Goal: Task Accomplishment & Management: Use online tool/utility

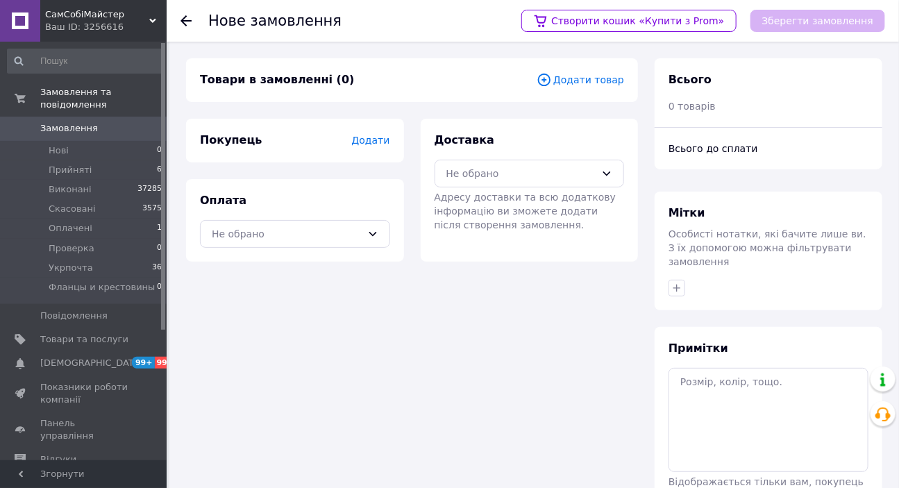
click at [590, 81] on span "Додати товар" at bounding box center [580, 79] width 87 height 15
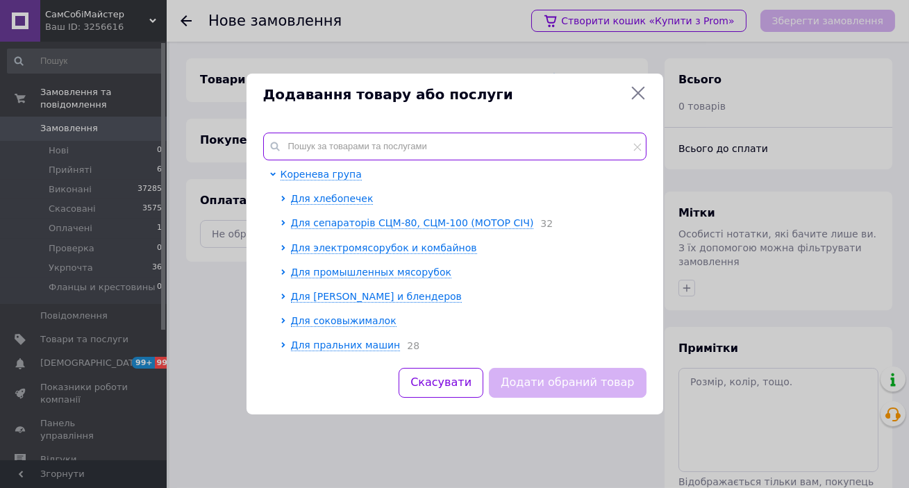
click at [319, 142] on input "text" at bounding box center [454, 147] width 383 height 28
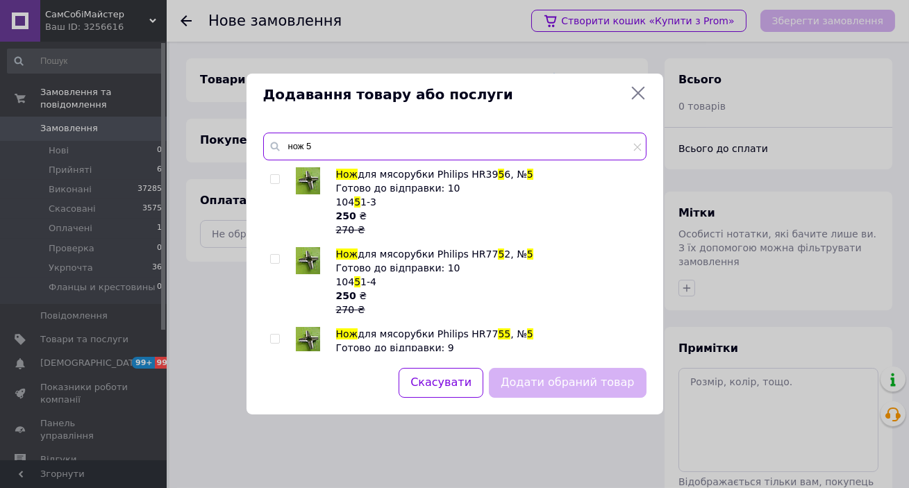
type input "нож 5"
click at [273, 180] on input "checkbox" at bounding box center [274, 179] width 9 height 9
checkbox input "true"
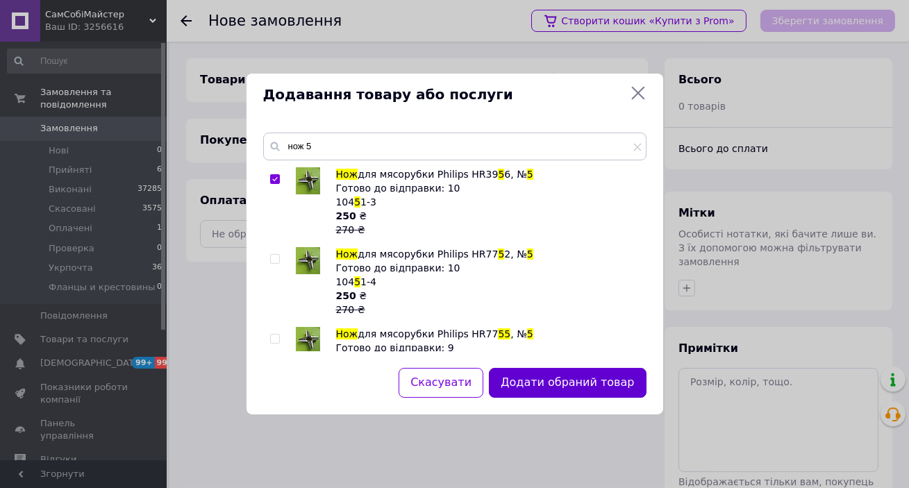
click at [585, 376] on button "Додати обраний товар" at bounding box center [567, 383] width 157 height 30
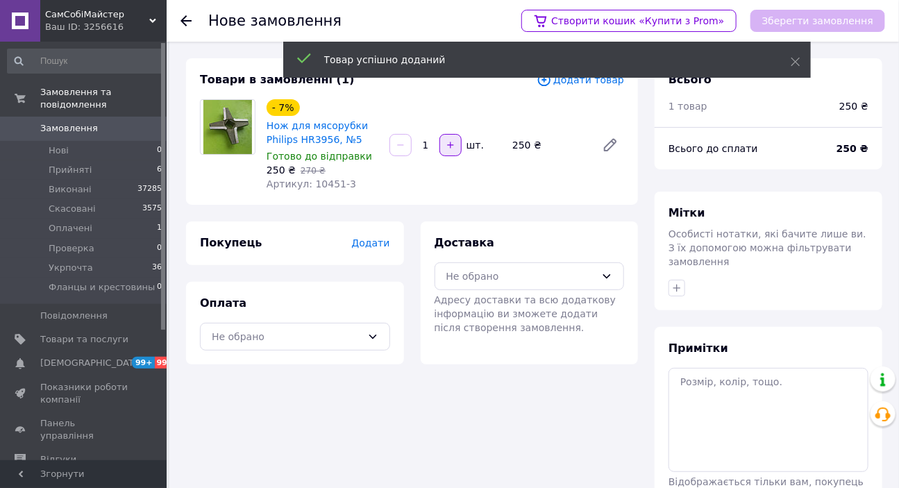
click at [454, 146] on icon "button" at bounding box center [451, 145] width 10 height 10
click at [453, 146] on icon "button" at bounding box center [451, 145] width 10 height 10
click at [452, 146] on icon "button" at bounding box center [451, 145] width 10 height 10
click at [448, 149] on icon "button" at bounding box center [451, 145] width 10 height 10
click at [428, 144] on input "5" at bounding box center [425, 145] width 22 height 10
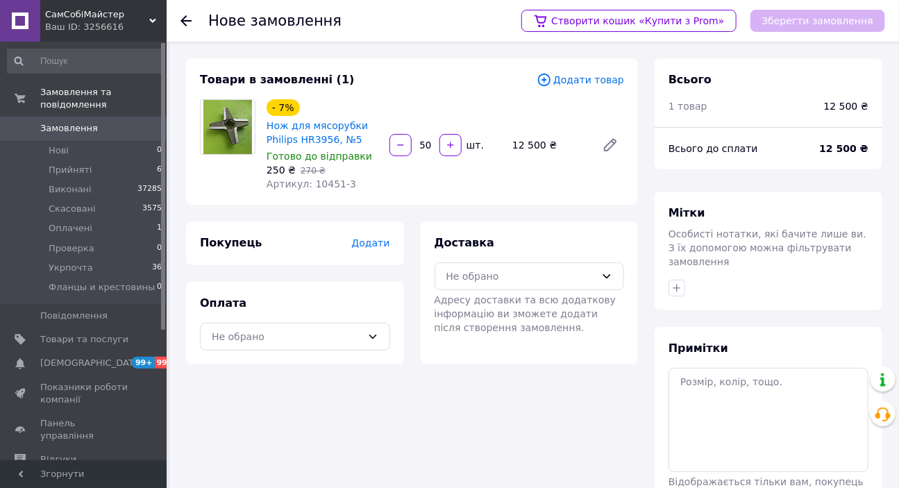
type input "50"
click at [385, 187] on div "- 7% Нож для мясорубки Philips HR3956, №5 Готово до відправки 250 ₴   270 ₴ Арт…" at bounding box center [445, 144] width 369 height 97
click at [593, 77] on span "Додати товар" at bounding box center [580, 79] width 87 height 15
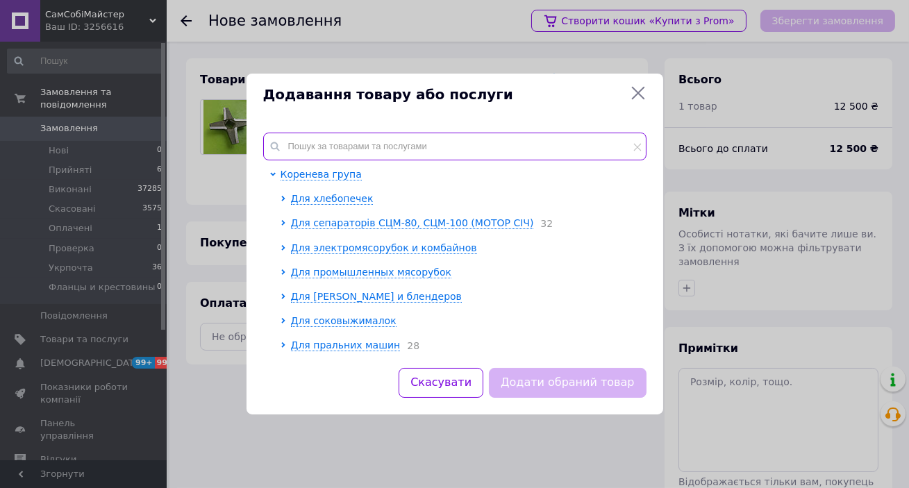
click at [297, 150] on input "text" at bounding box center [454, 147] width 383 height 28
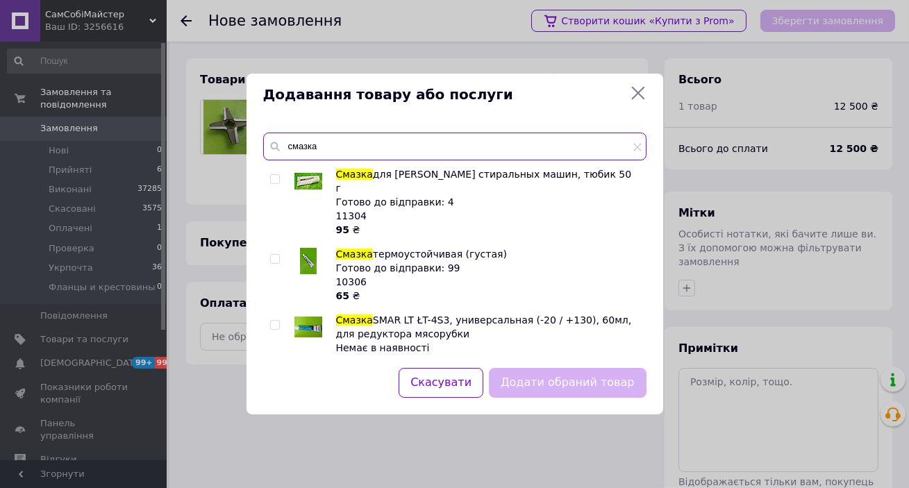
type input "смазка"
click at [273, 255] on input "checkbox" at bounding box center [274, 259] width 9 height 9
checkbox input "true"
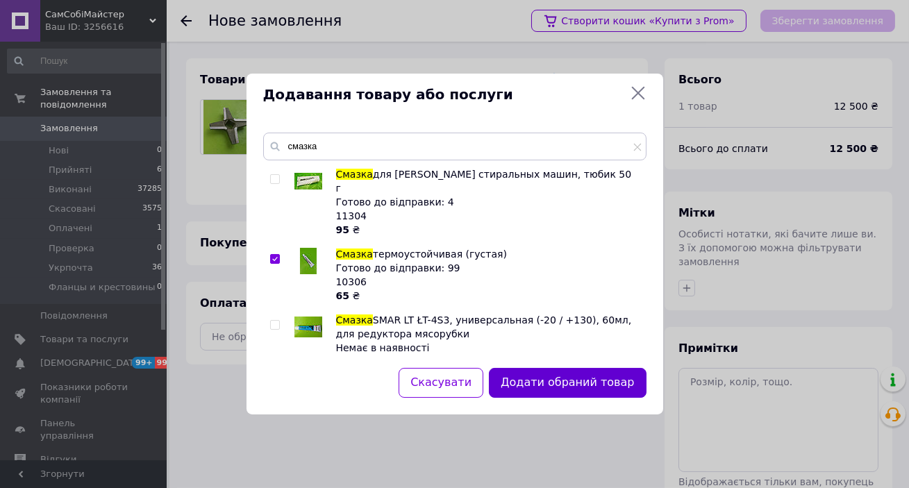
click at [549, 381] on button "Додати обраний товар" at bounding box center [567, 383] width 157 height 30
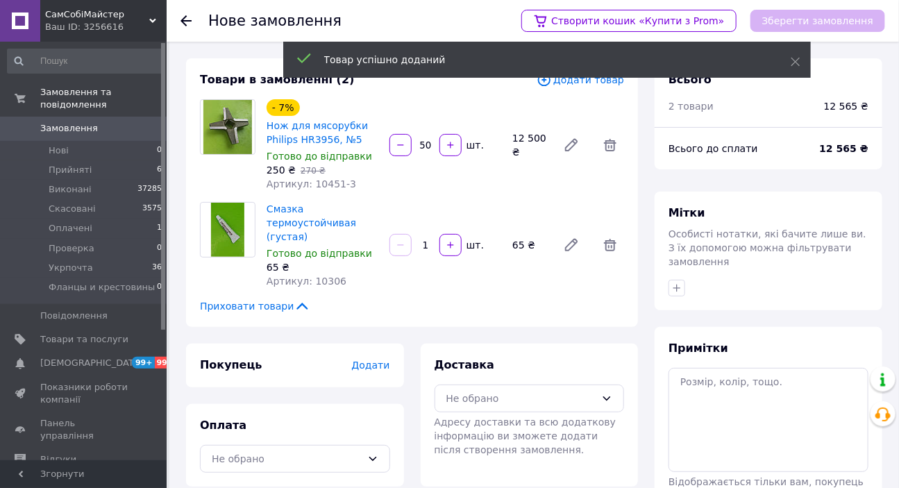
click at [433, 242] on input "1" at bounding box center [425, 245] width 22 height 10
type input "10"
drag, startPoint x: 434, startPoint y: 283, endPoint x: 452, endPoint y: 278, distance: 18.7
click at [435, 283] on div "Смазка термоустойчивая (густая) Готово до відправки 65 ₴ Артикул: 10306 10   шт…" at bounding box center [445, 245] width 369 height 92
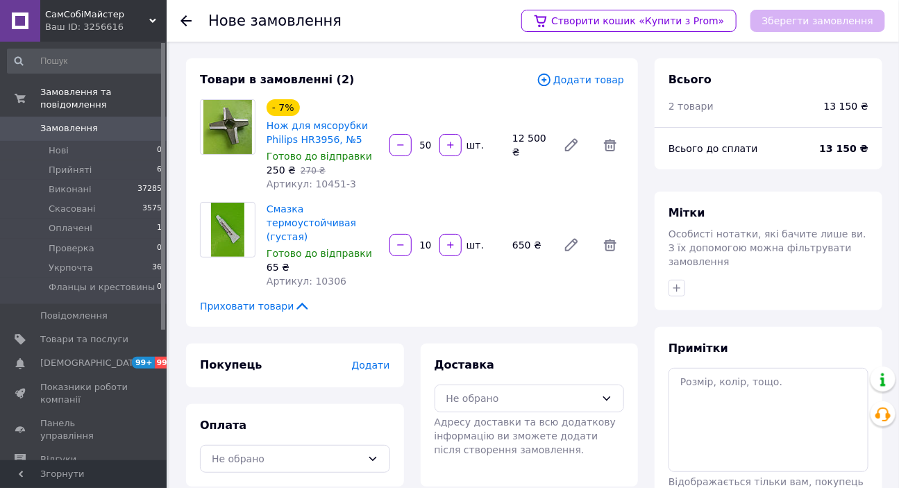
click at [590, 83] on span "Додати товар" at bounding box center [580, 79] width 87 height 15
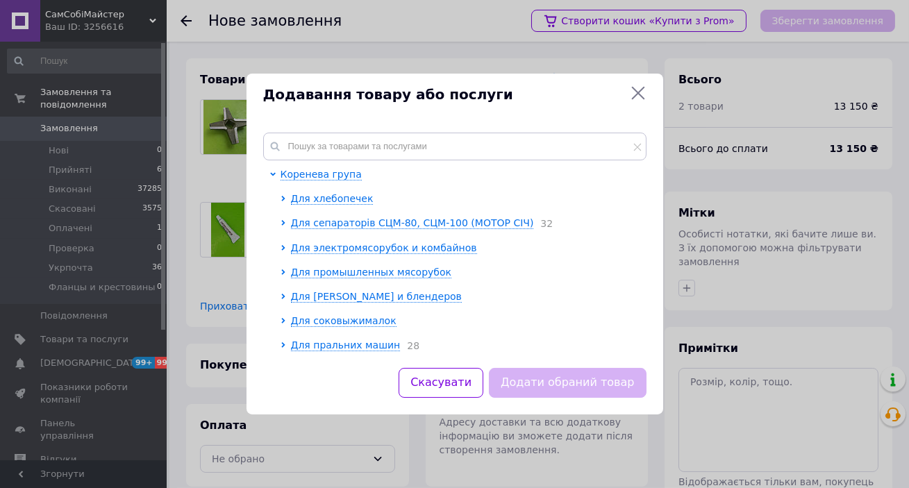
click at [639, 91] on icon at bounding box center [637, 93] width 13 height 13
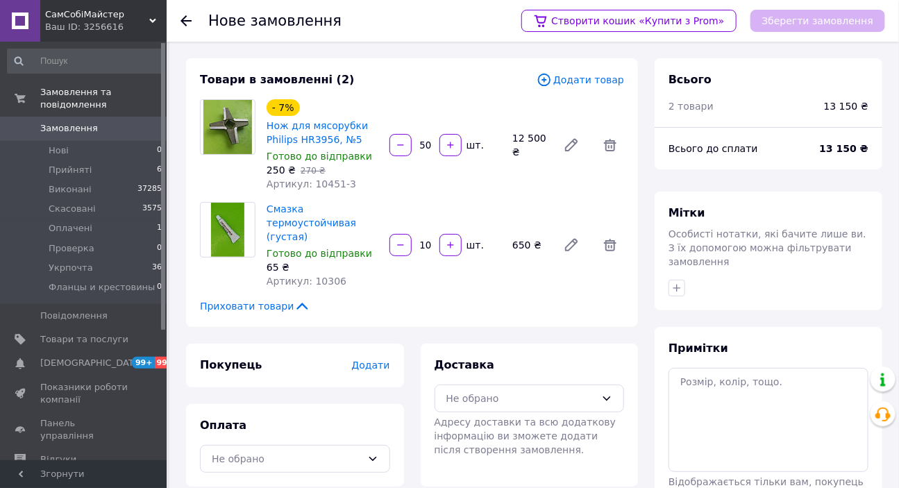
click at [600, 83] on span "Додати товар" at bounding box center [580, 79] width 87 height 15
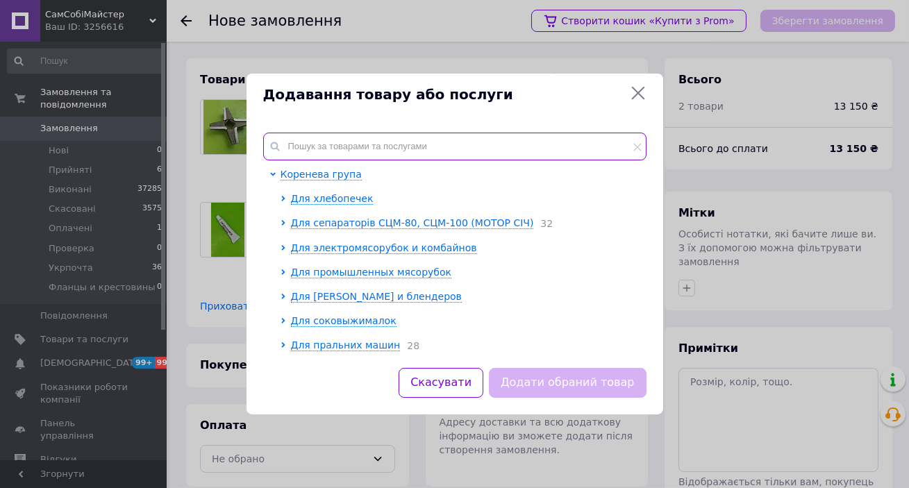
click at [366, 143] on input "text" at bounding box center [454, 147] width 383 height 28
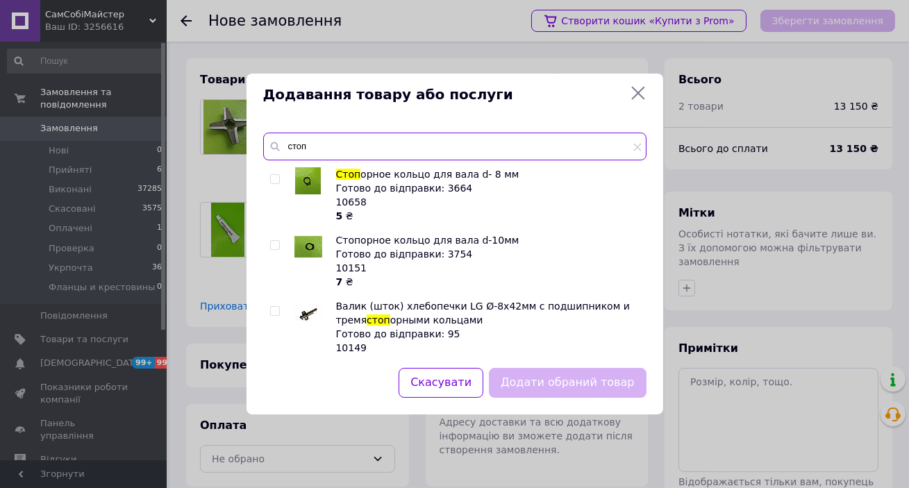
type input "стоп"
click at [276, 176] on input "checkbox" at bounding box center [274, 179] width 9 height 9
checkbox input "true"
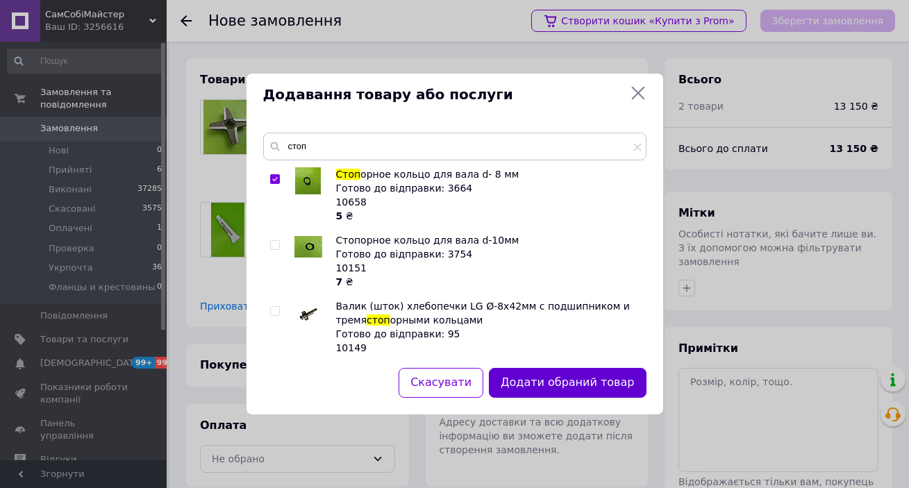
click at [566, 376] on button "Додати обраний товар" at bounding box center [567, 383] width 157 height 30
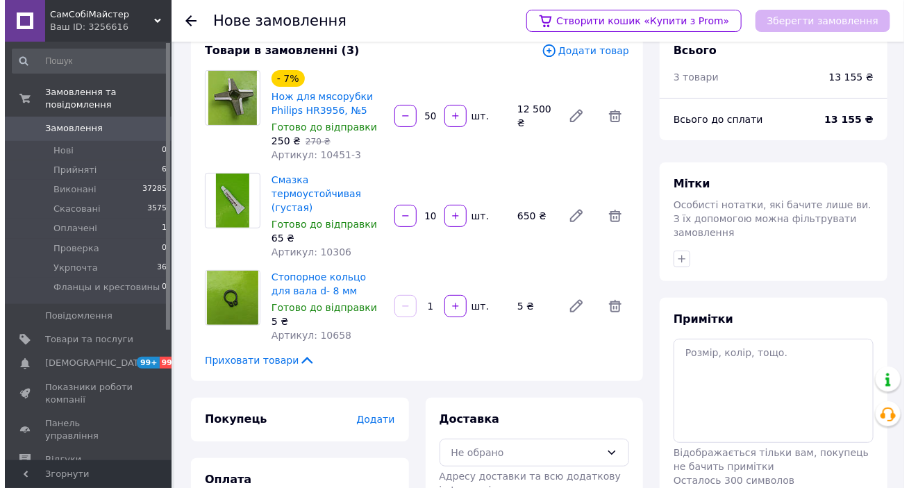
scroll to position [98, 0]
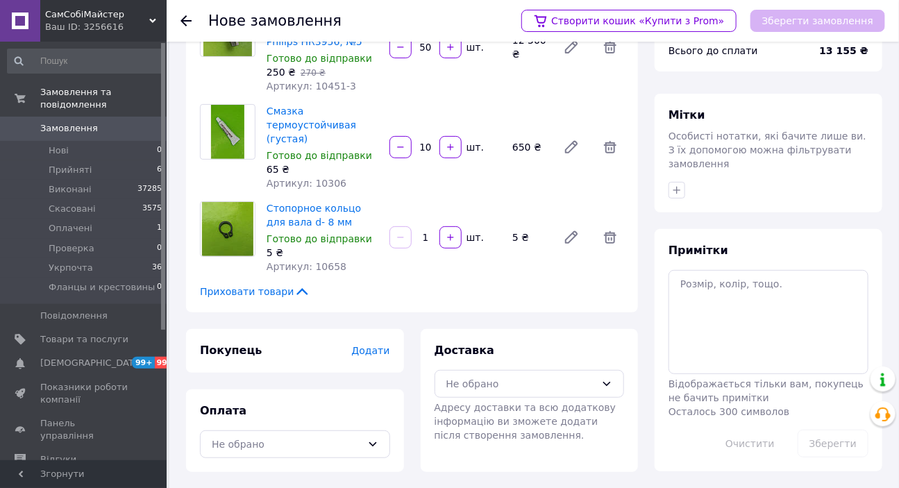
click at [375, 348] on span "Додати" at bounding box center [370, 350] width 38 height 11
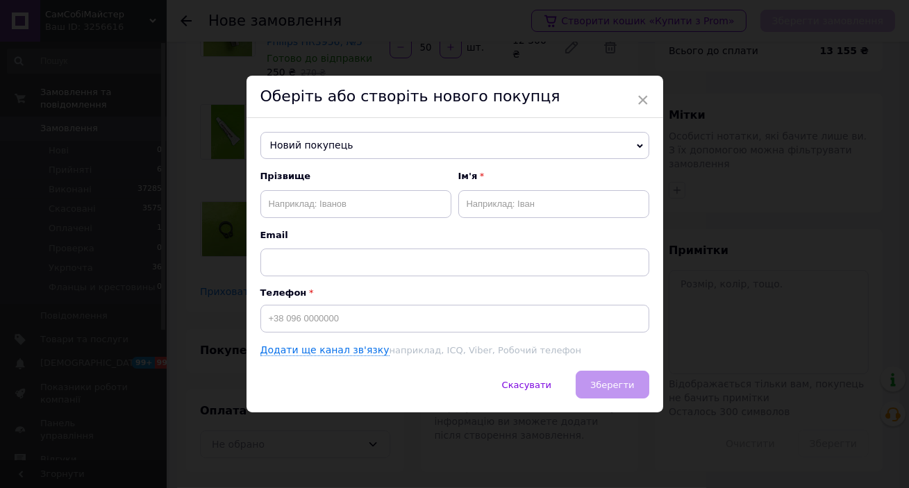
click at [324, 145] on span "Новий покупець" at bounding box center [454, 146] width 389 height 28
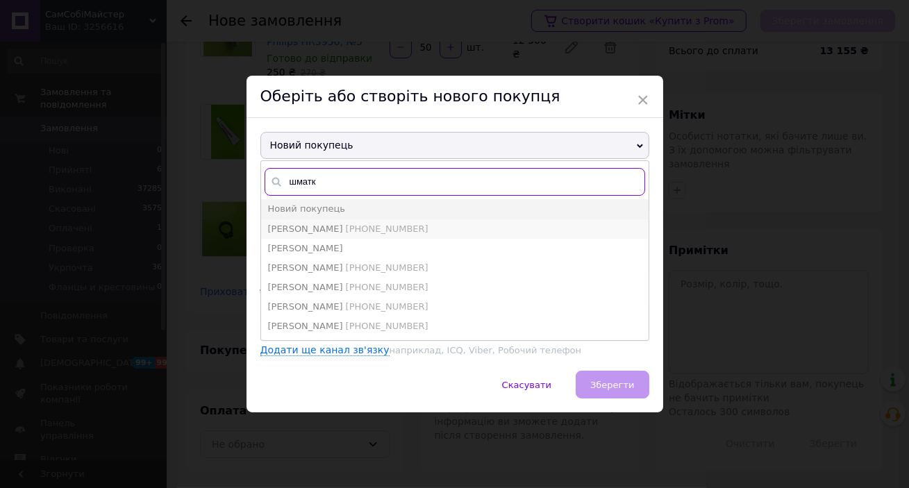
type input "шматк"
click at [314, 224] on span "[PERSON_NAME]" at bounding box center [305, 229] width 75 height 10
type input "[PERSON_NAME]"
type input "[PHONE_NUMBER]"
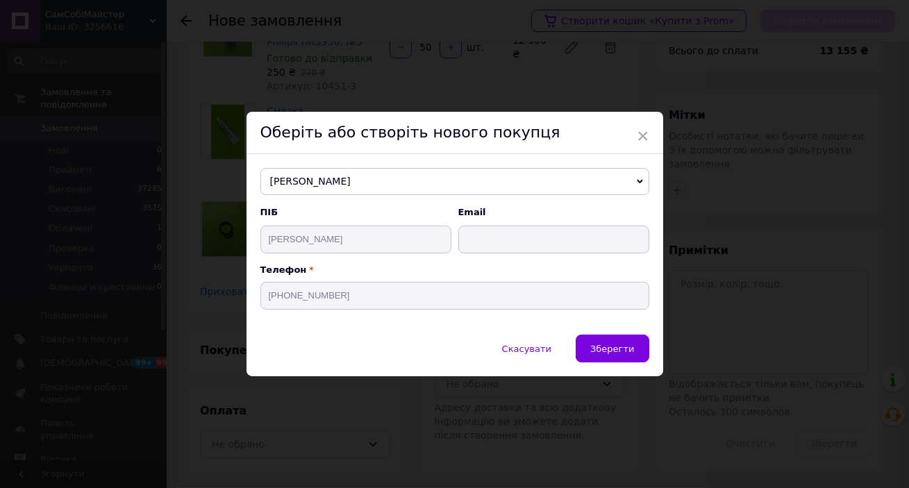
click at [622, 341] on button "Зберегти" at bounding box center [611, 349] width 73 height 28
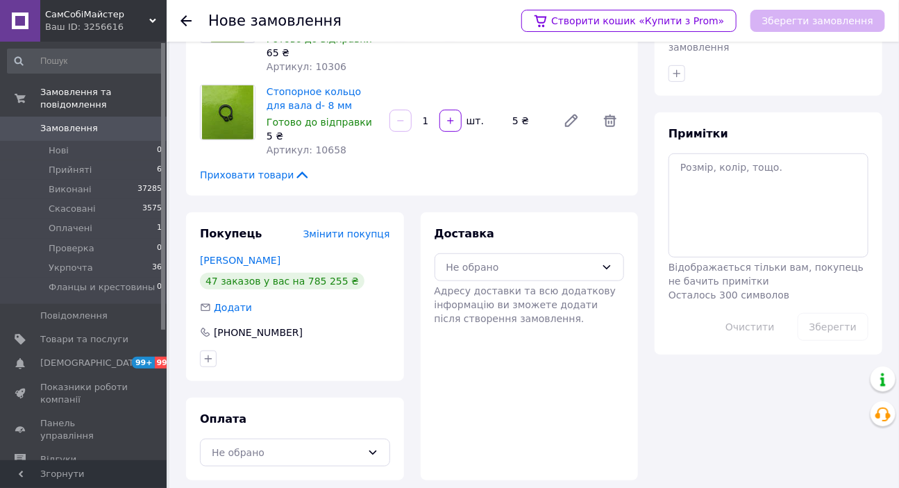
scroll to position [223, 0]
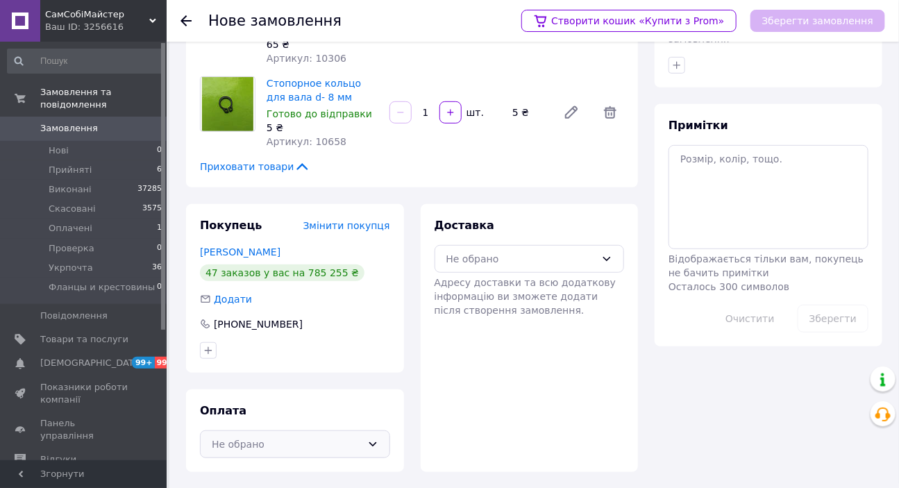
click at [267, 439] on div "Не обрано" at bounding box center [287, 444] width 150 height 15
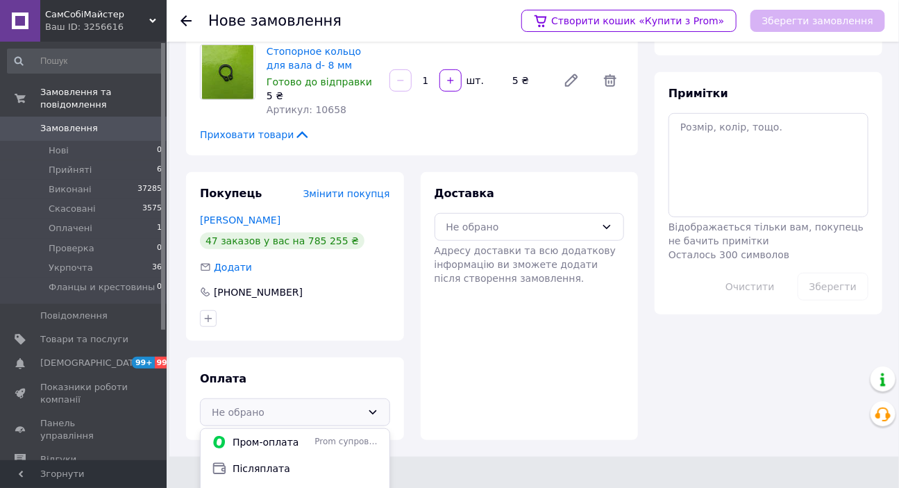
scroll to position [315, 0]
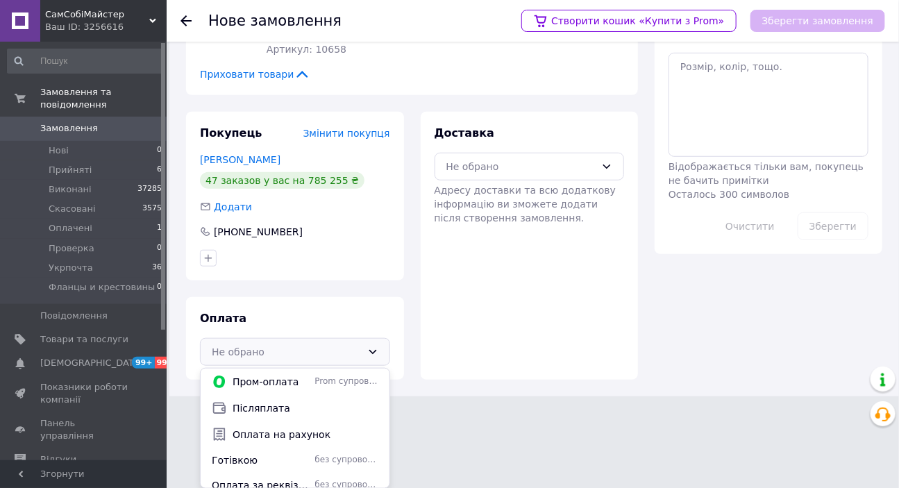
drag, startPoint x: 271, startPoint y: 435, endPoint x: 381, endPoint y: 375, distance: 125.5
click at [274, 432] on span "Оплата на рахунок" at bounding box center [306, 435] width 146 height 14
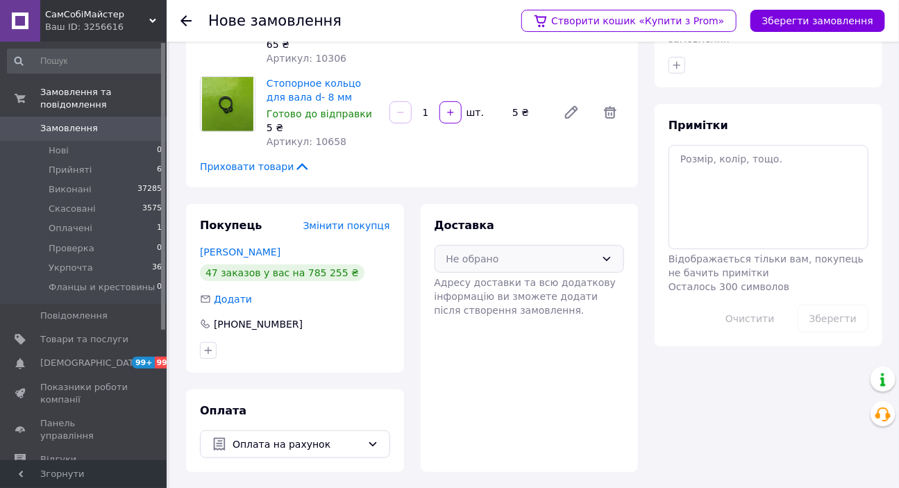
click at [606, 254] on icon at bounding box center [606, 258] width 11 height 11
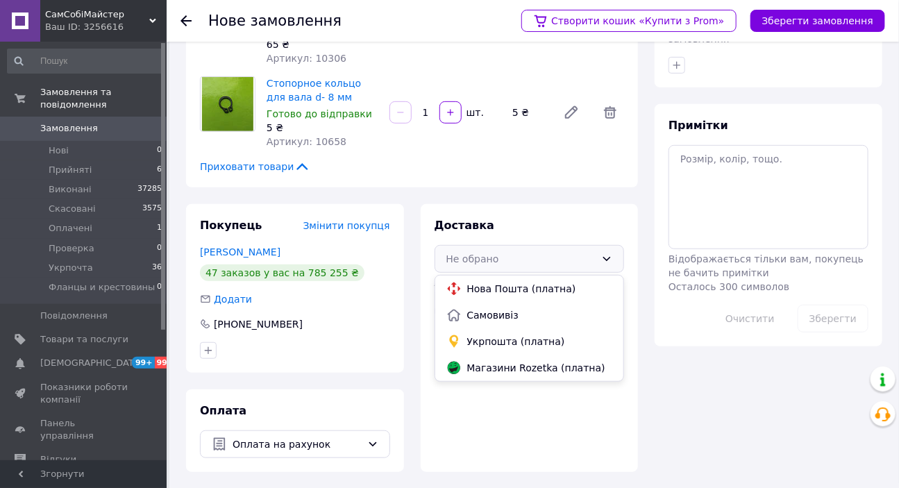
drag, startPoint x: 492, startPoint y: 339, endPoint x: 528, endPoint y: 338, distance: 36.1
click at [501, 335] on span "Укрпошта (платна)" at bounding box center [540, 342] width 146 height 14
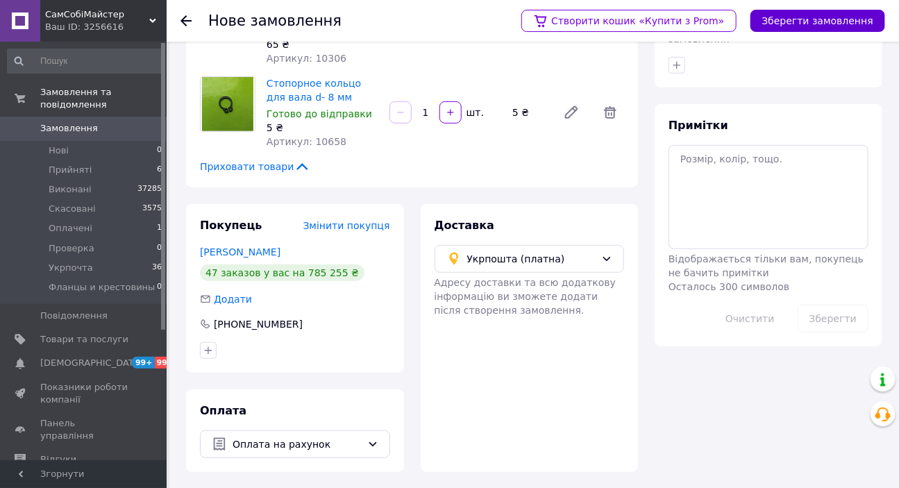
click at [818, 23] on button "Зберегти замовлення" at bounding box center [817, 21] width 135 height 22
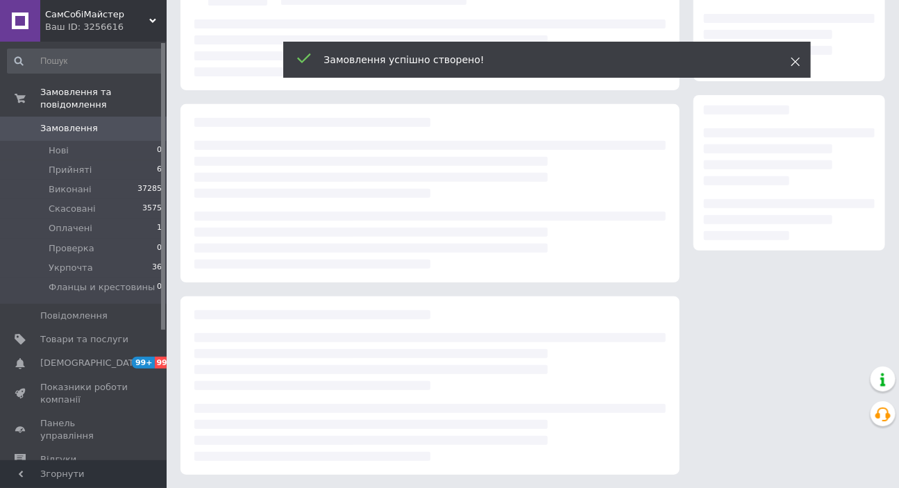
scroll to position [223, 0]
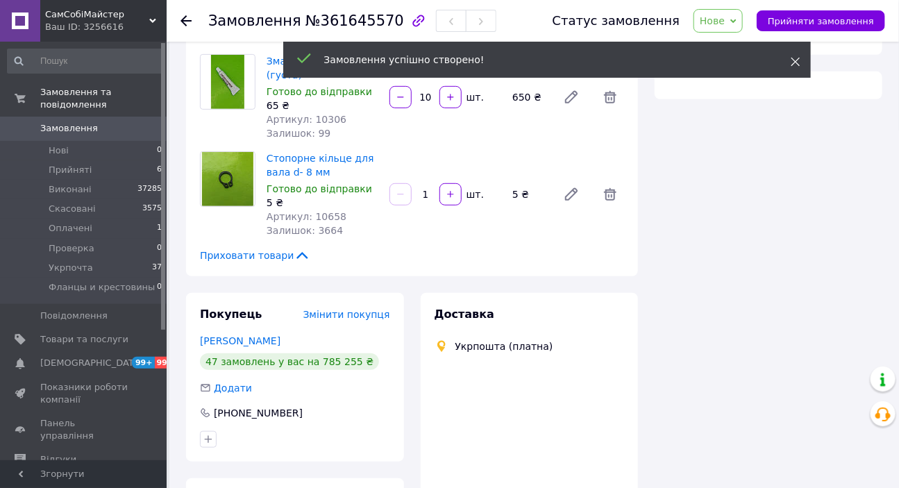
click at [797, 62] on icon at bounding box center [796, 62] width 10 height 10
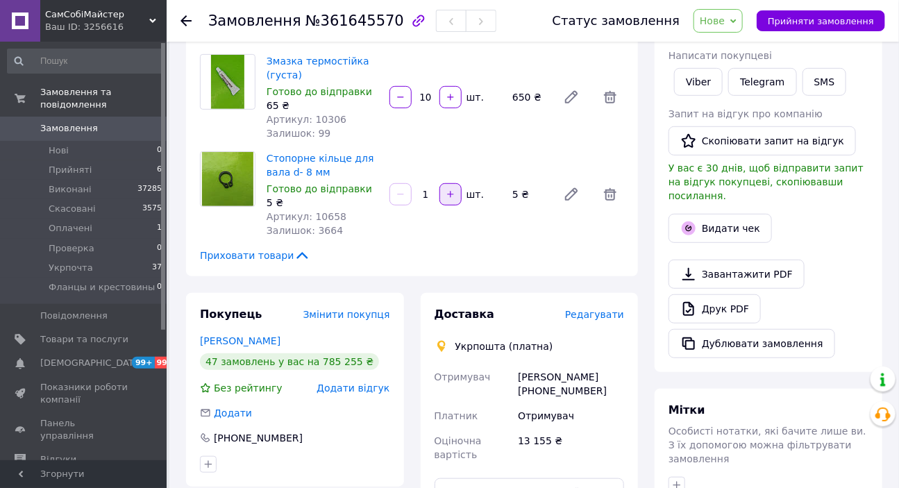
click at [446, 193] on icon "button" at bounding box center [451, 195] width 10 height 10
click at [432, 193] on input "2" at bounding box center [425, 195] width 22 height 10
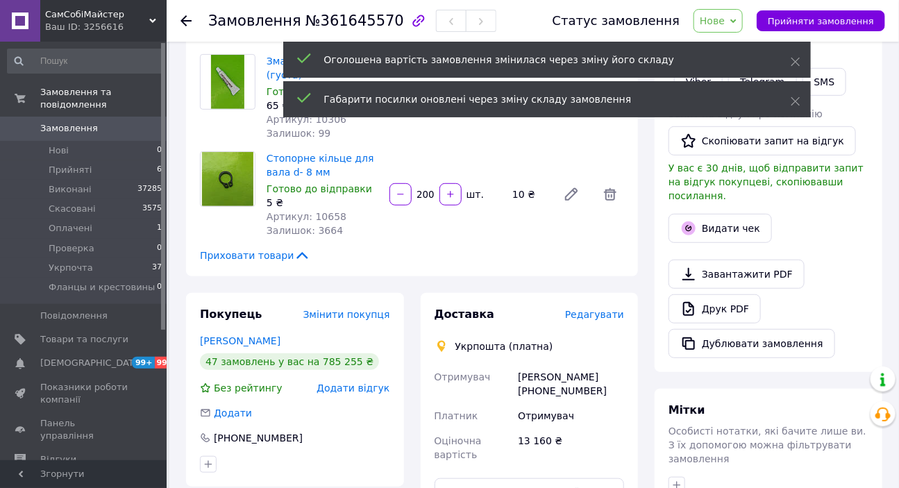
type input "200"
click at [520, 223] on div "Стопорне кільце для вала d- 8 мм Готово до відправки 5 ₴ Артикул: 10658 Залишок…" at bounding box center [445, 195] width 369 height 92
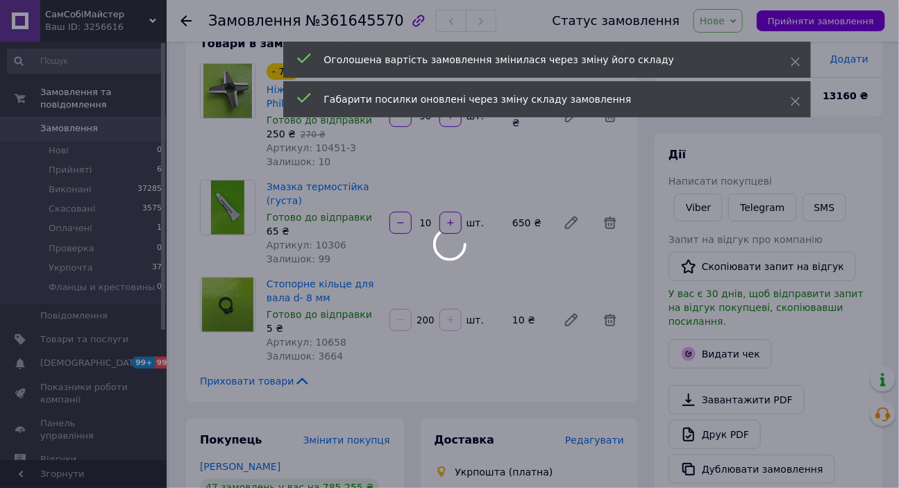
scroll to position [97, 0]
click at [854, 20] on div at bounding box center [449, 244] width 899 height 488
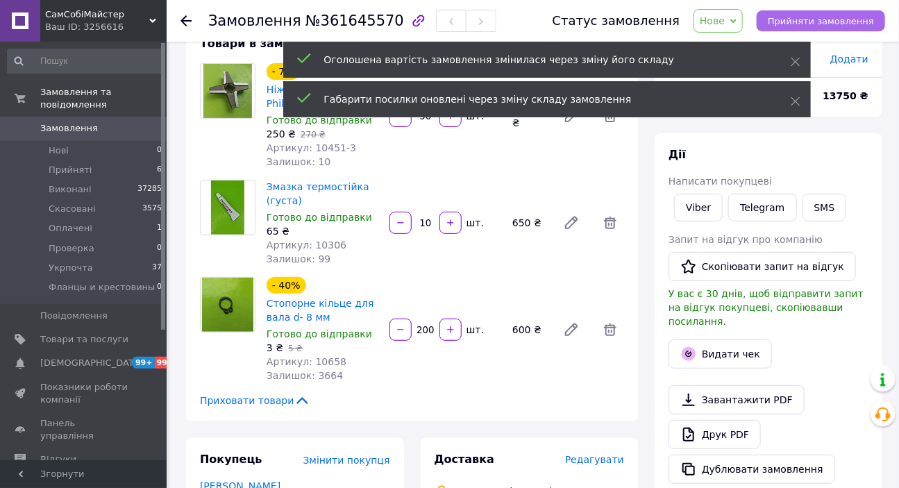
click at [859, 20] on span "Прийняти замовлення" at bounding box center [821, 21] width 106 height 10
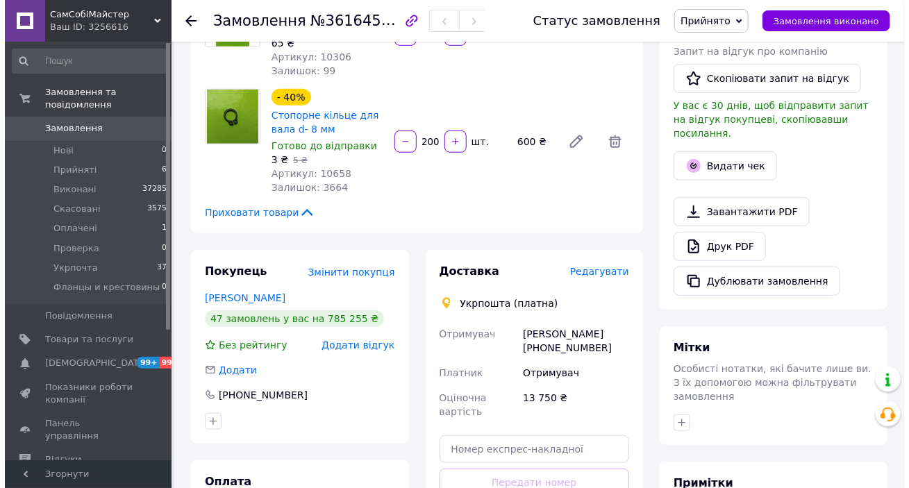
scroll to position [286, 0]
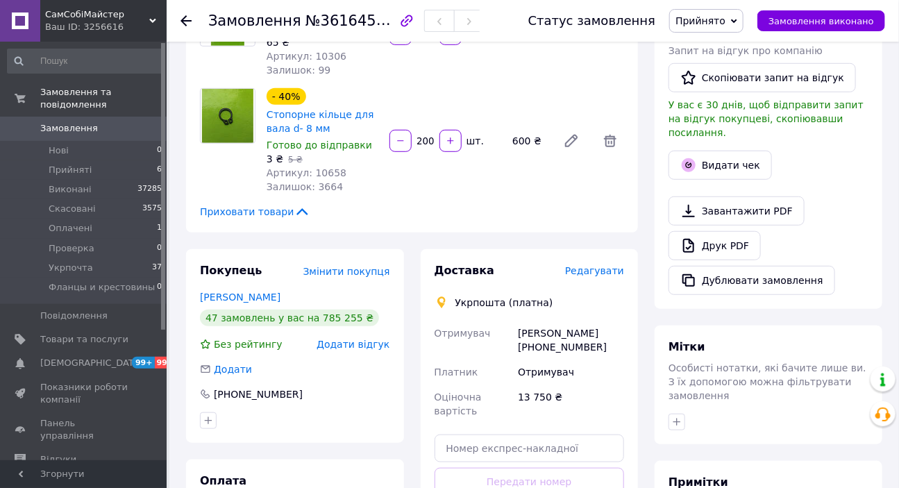
click at [605, 265] on span "Редагувати" at bounding box center [594, 270] width 59 height 11
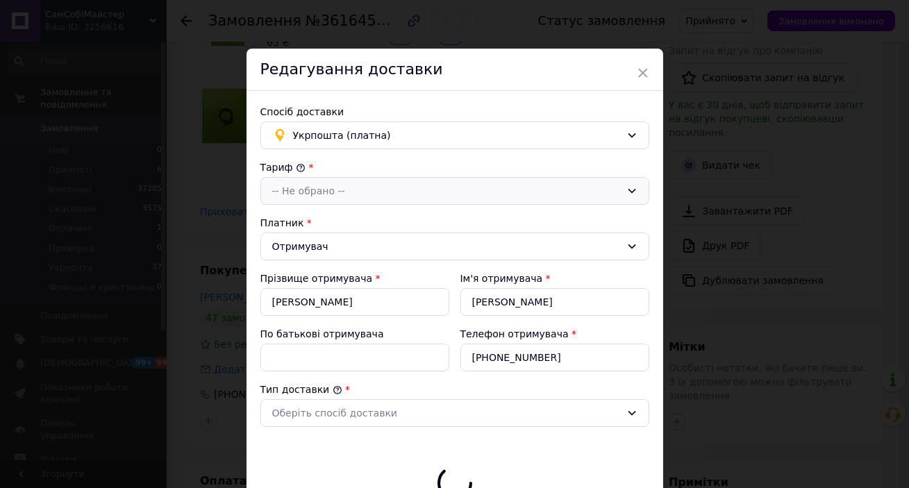
type input "13750"
click at [382, 187] on div "-- Не обрано --" at bounding box center [446, 190] width 348 height 15
click at [368, 217] on li "Стандарт" at bounding box center [454, 221] width 387 height 26
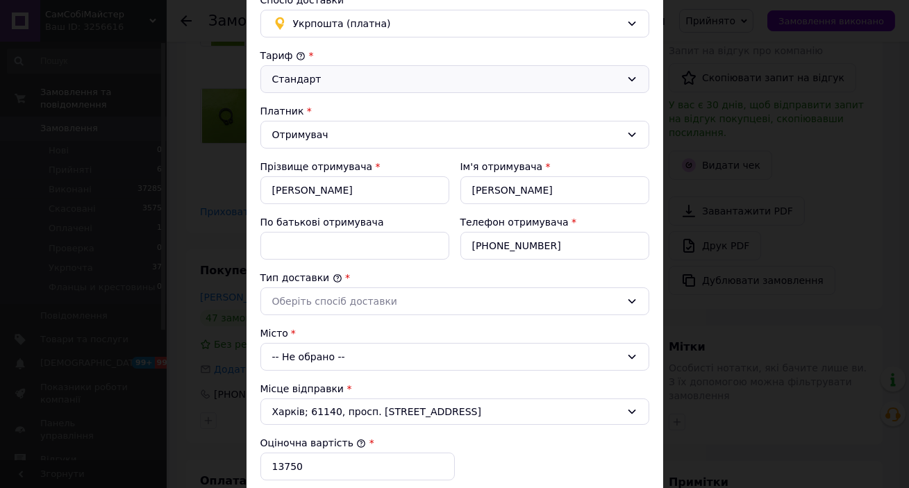
scroll to position [126, 0]
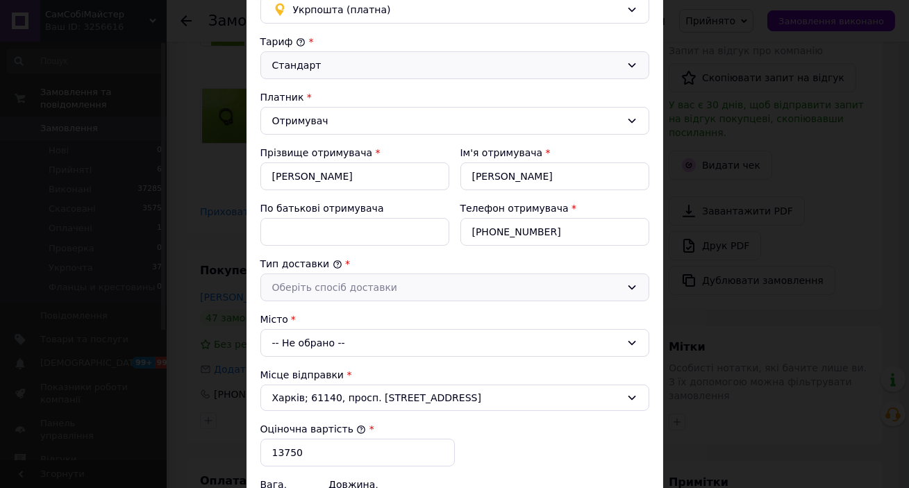
click at [346, 286] on div "Оберіть спосіб доставки" at bounding box center [446, 287] width 348 height 15
click at [338, 316] on li "Склад - склад" at bounding box center [454, 317] width 387 height 26
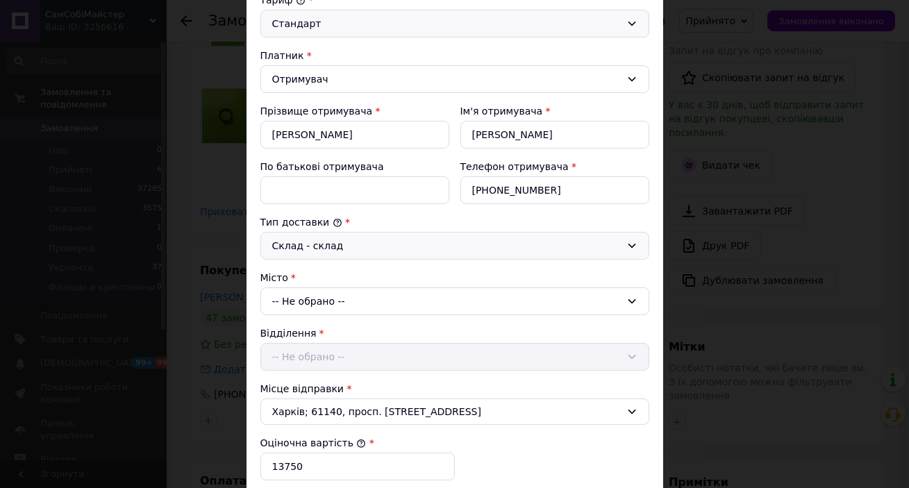
scroll to position [315, 0]
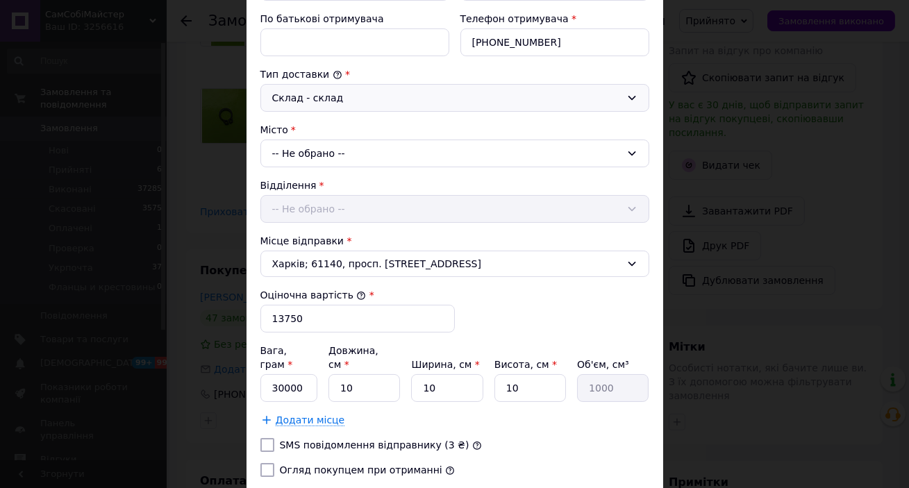
click at [313, 151] on div "-- Не обрано --" at bounding box center [454, 154] width 389 height 28
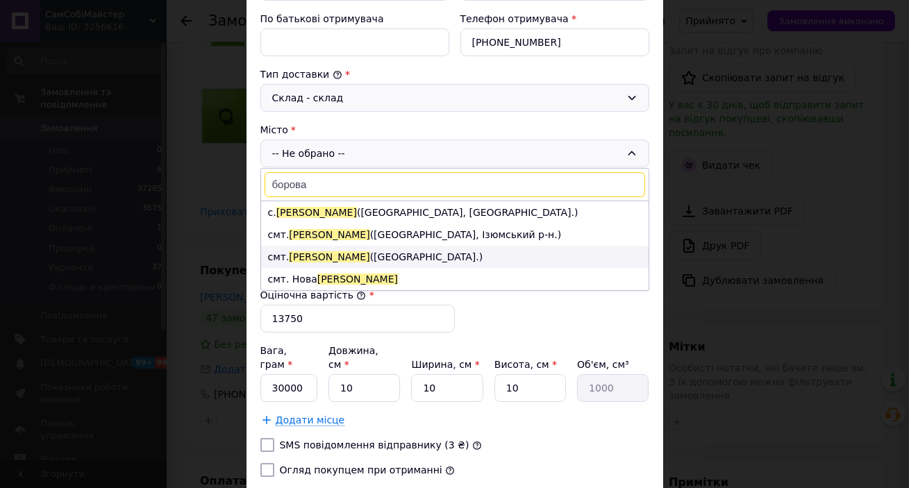
type input "борова"
click at [304, 255] on span "[PERSON_NAME]" at bounding box center [329, 256] width 81 height 11
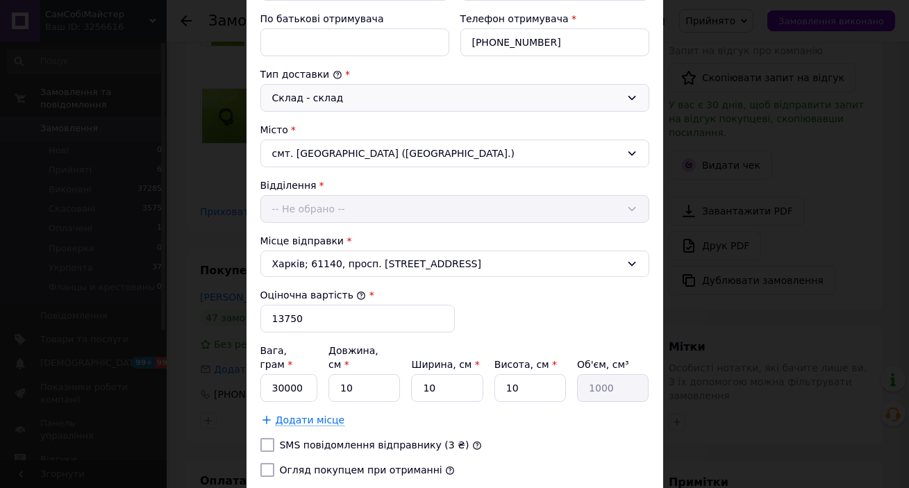
click at [345, 213] on div "Відділення -- Не обрано --" at bounding box center [454, 200] width 389 height 44
click at [343, 204] on div "-- Не обрано --" at bounding box center [454, 209] width 389 height 28
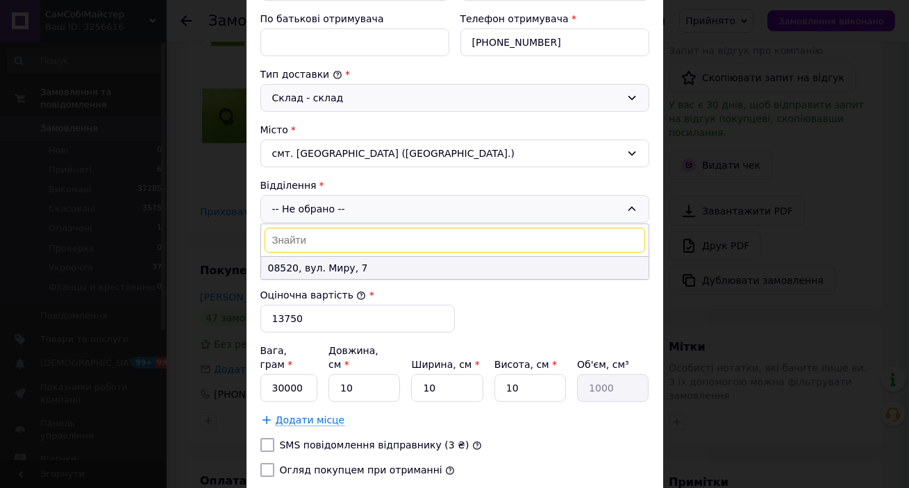
click at [329, 264] on li "08520, вул. Миру, 7" at bounding box center [454, 268] width 387 height 22
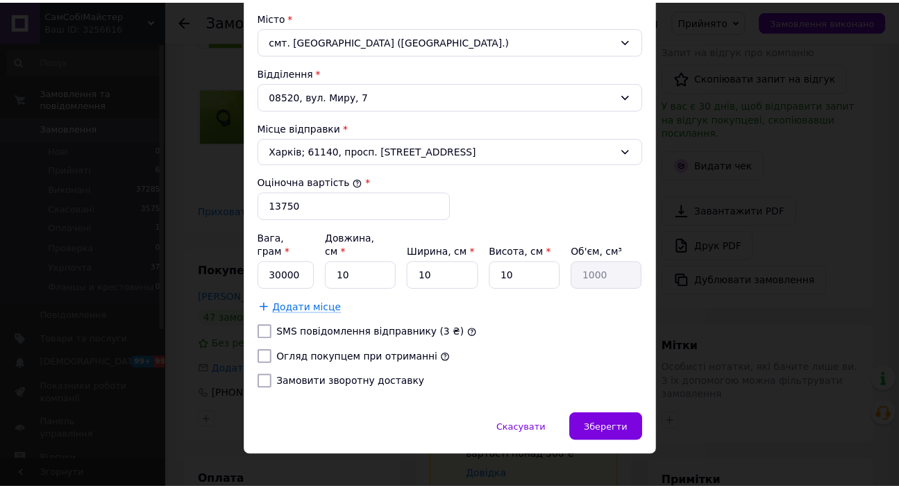
scroll to position [429, 0]
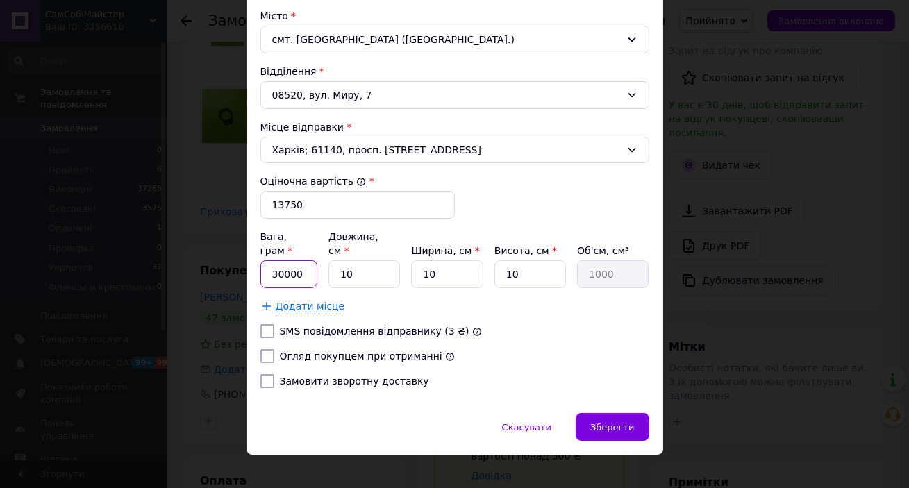
drag, startPoint x: 296, startPoint y: 256, endPoint x: 269, endPoint y: 258, distance: 26.5
click at [269, 260] on input "30000" at bounding box center [289, 274] width 58 height 28
type input "1245"
drag, startPoint x: 360, startPoint y: 251, endPoint x: 337, endPoint y: 253, distance: 22.3
click at [337, 260] on input "10" at bounding box center [363, 274] width 71 height 28
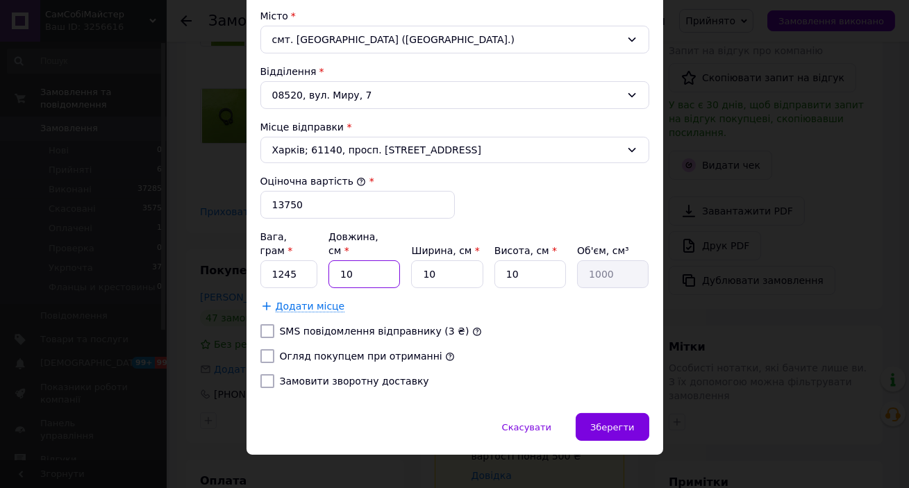
type input "3"
type input "300"
type input "35"
type input "3500"
type input "35"
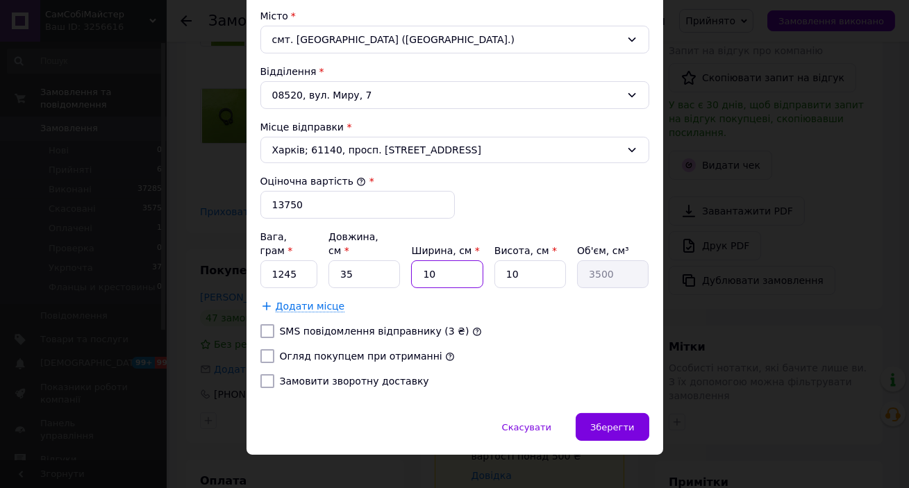
drag, startPoint x: 446, startPoint y: 264, endPoint x: 418, endPoint y: 260, distance: 28.1
click at [418, 260] on input "10" at bounding box center [446, 274] width 71 height 28
click at [432, 260] on input "10" at bounding box center [446, 274] width 71 height 28
type input "1"
type input "350"
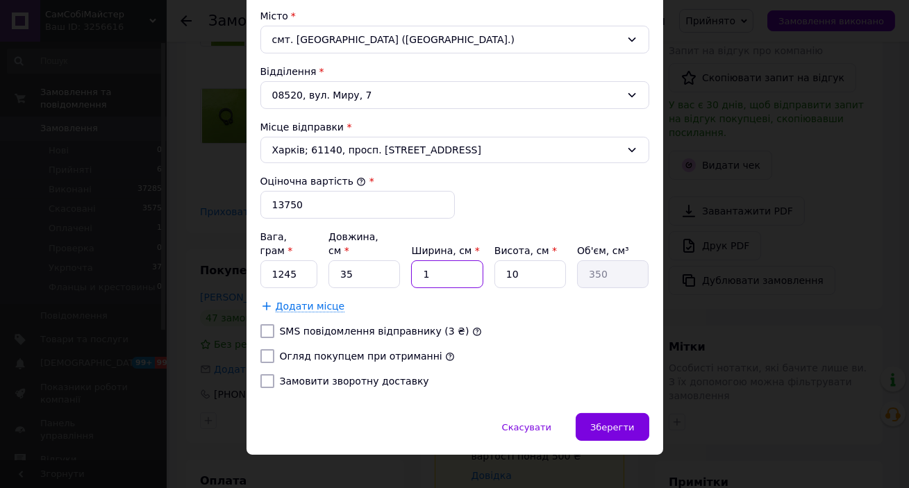
type input "18"
type input "6300"
type input "18"
drag, startPoint x: 521, startPoint y: 259, endPoint x: 491, endPoint y: 258, distance: 29.9
click at [491, 258] on div "Вага, грам * 1245 Довжина, см * 35 Ширина, см * 18 Висота, см * 10 Об'єм, см³ 6…" at bounding box center [454, 259] width 389 height 58
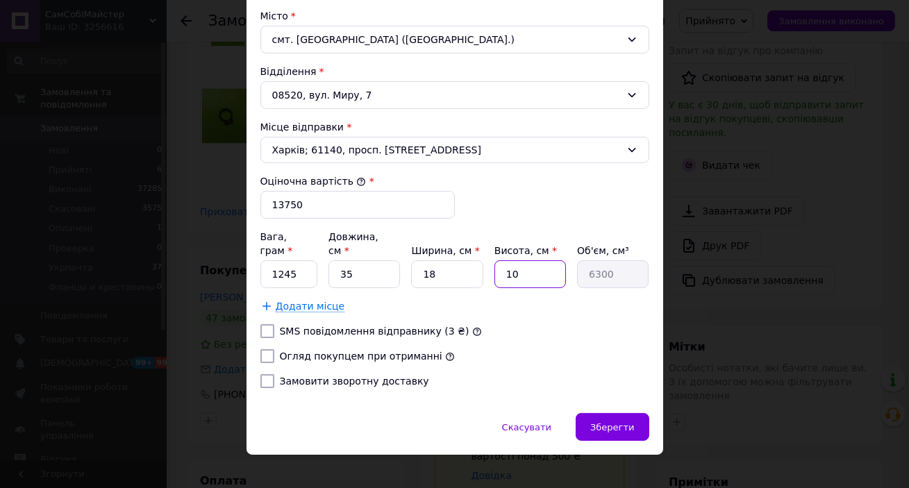
type input "5"
type input "3150"
type input "5"
drag, startPoint x: 267, startPoint y: 336, endPoint x: 278, endPoint y: 342, distance: 12.1
click at [267, 349] on input "Огляд покупцем при отриманні" at bounding box center [267, 356] width 14 height 14
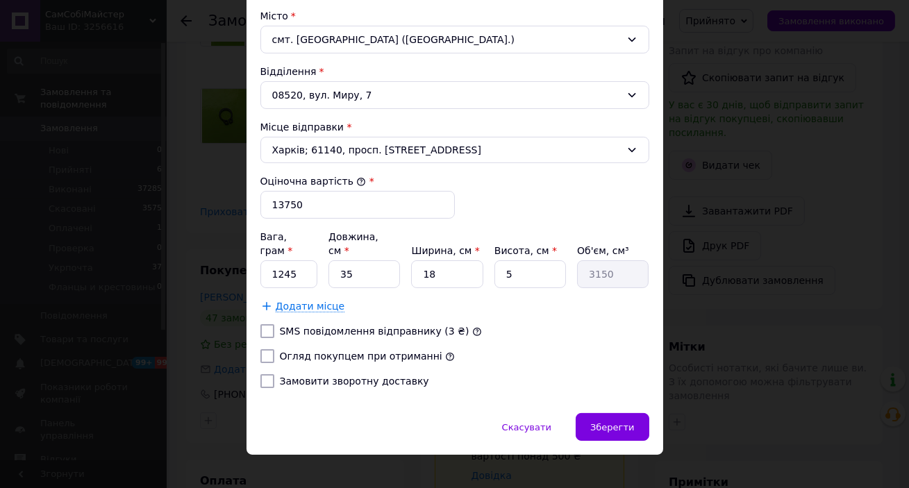
checkbox input "true"
click at [607, 422] on span "Зберегти" at bounding box center [612, 427] width 44 height 10
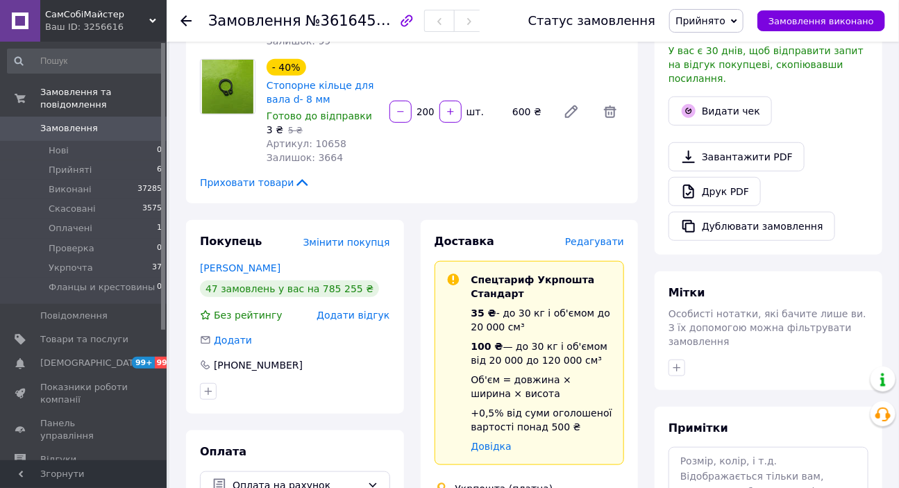
scroll to position [441, 0]
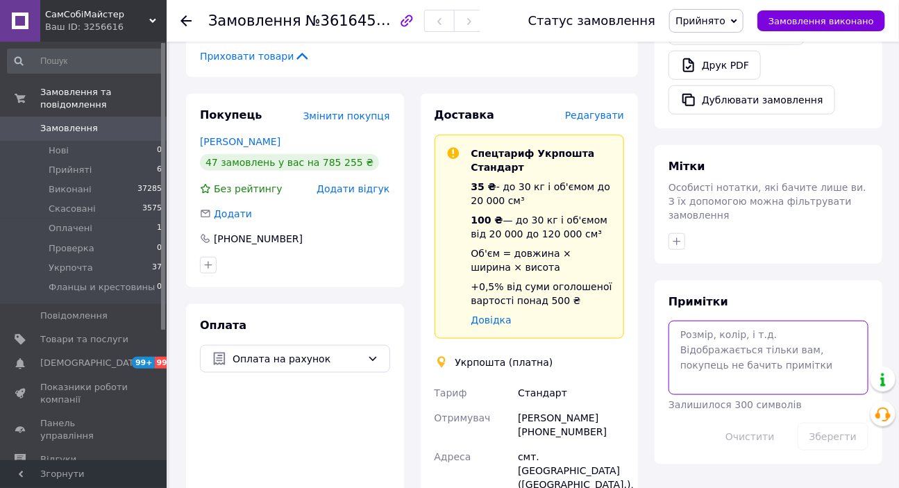
click at [697, 321] on textarea at bounding box center [768, 358] width 200 height 74
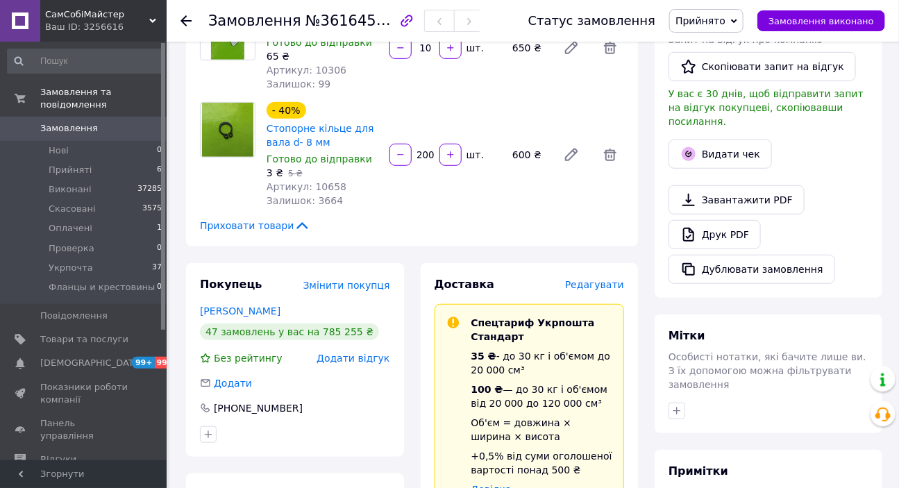
scroll to position [315, 0]
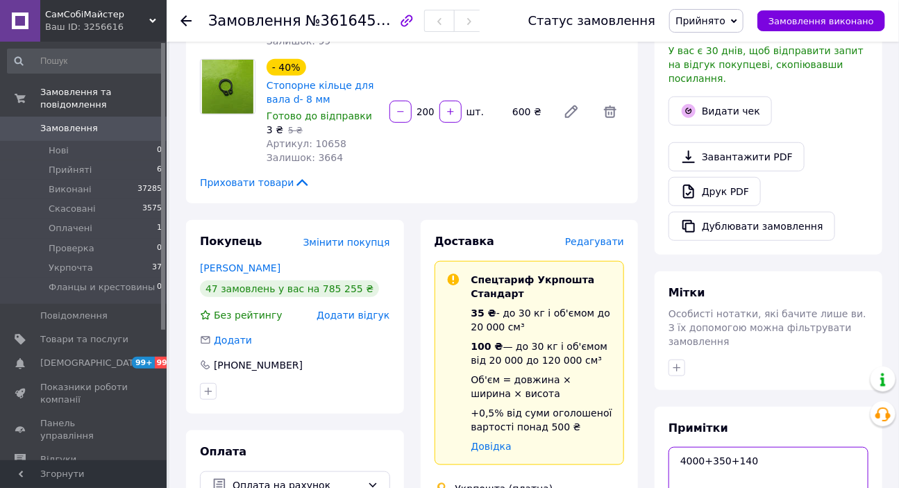
click at [739, 447] on textarea "4000+350+140" at bounding box center [768, 484] width 200 height 74
click at [768, 447] on textarea "4000+350+140" at bounding box center [768, 484] width 200 height 74
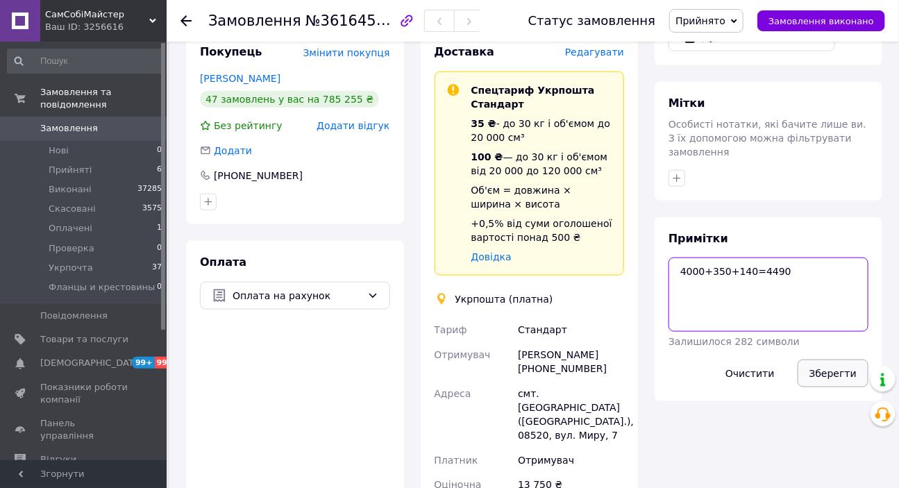
type textarea "4000+350+140=4490"
drag, startPoint x: 840, startPoint y: 351, endPoint x: 821, endPoint y: 324, distance: 32.9
click at [842, 360] on button "Зберегти" at bounding box center [833, 374] width 71 height 28
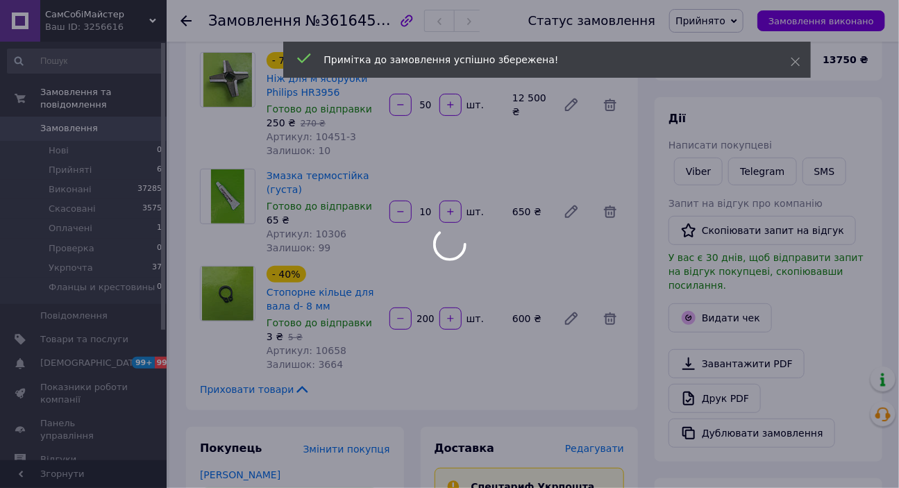
scroll to position [0, 0]
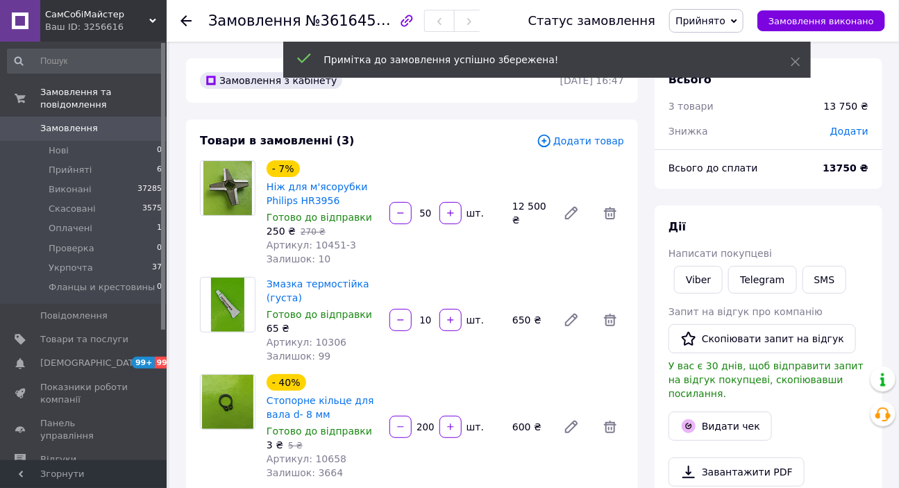
click at [850, 131] on span "Додати" at bounding box center [849, 131] width 38 height 11
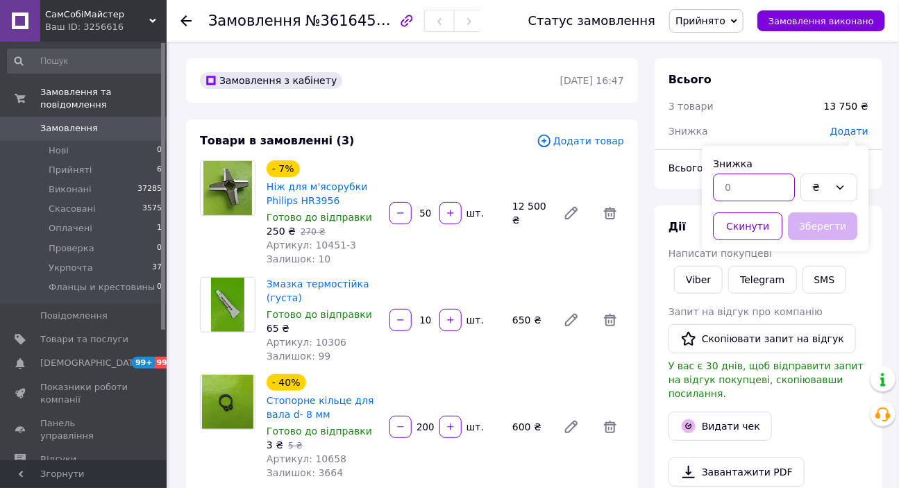
click at [741, 187] on input "text" at bounding box center [754, 188] width 82 height 28
click at [741, 182] on input "92860" at bounding box center [754, 188] width 82 height 28
type input "9260"
click at [825, 226] on button "Зберегти" at bounding box center [822, 226] width 69 height 28
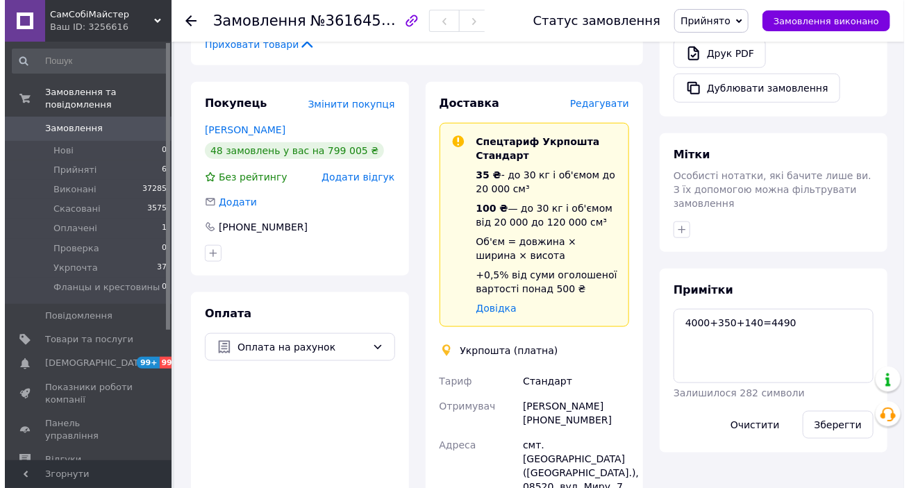
scroll to position [441, 0]
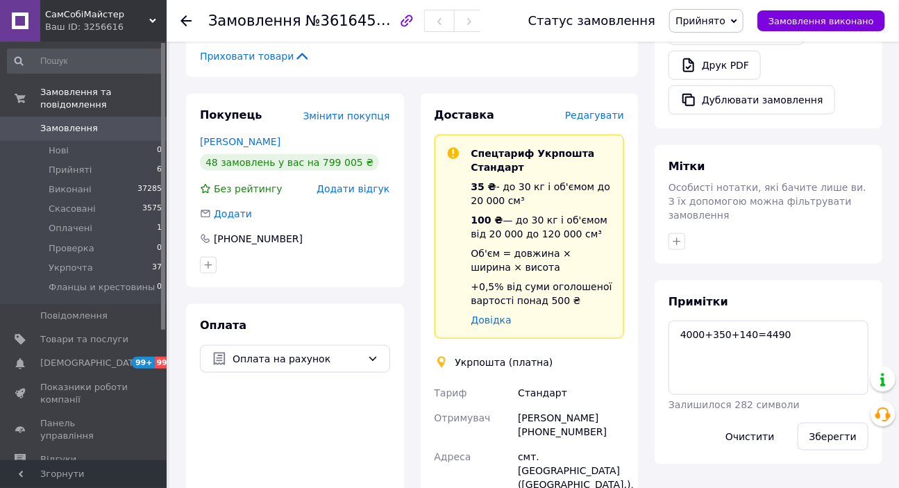
click at [608, 113] on span "Редагувати" at bounding box center [594, 115] width 59 height 11
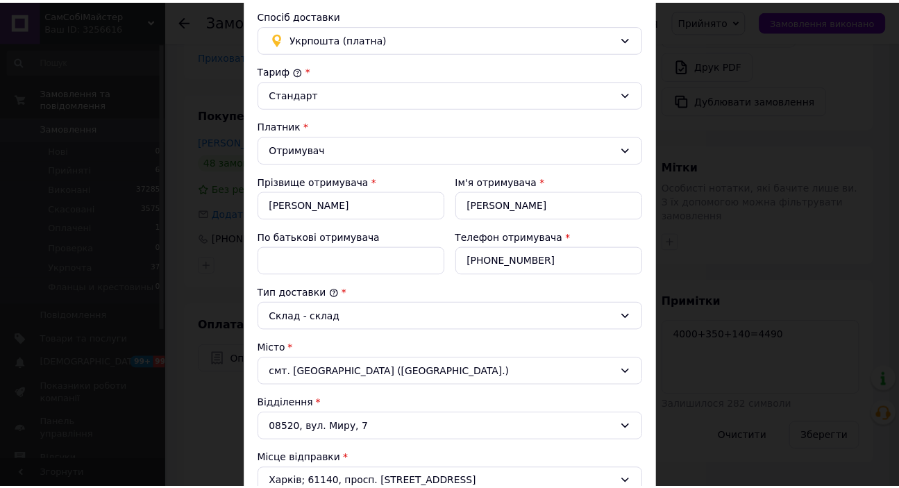
scroll to position [429, 0]
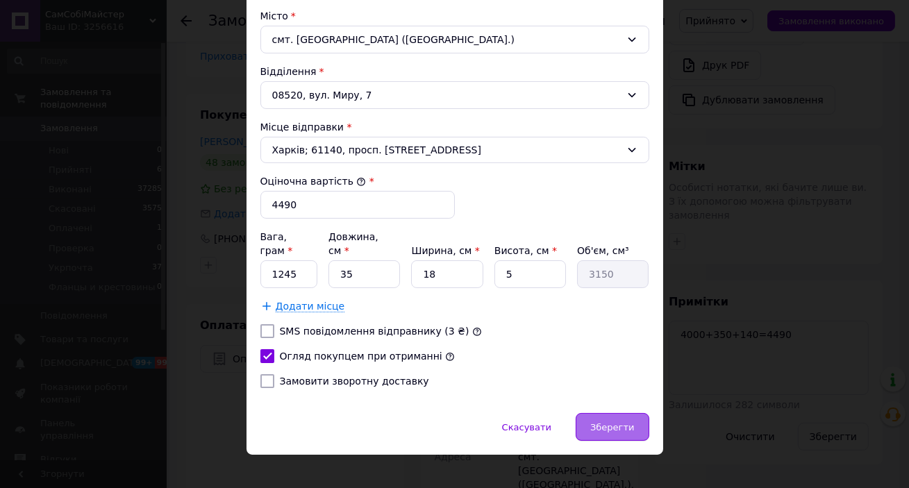
click at [614, 422] on span "Зберегти" at bounding box center [612, 427] width 44 height 10
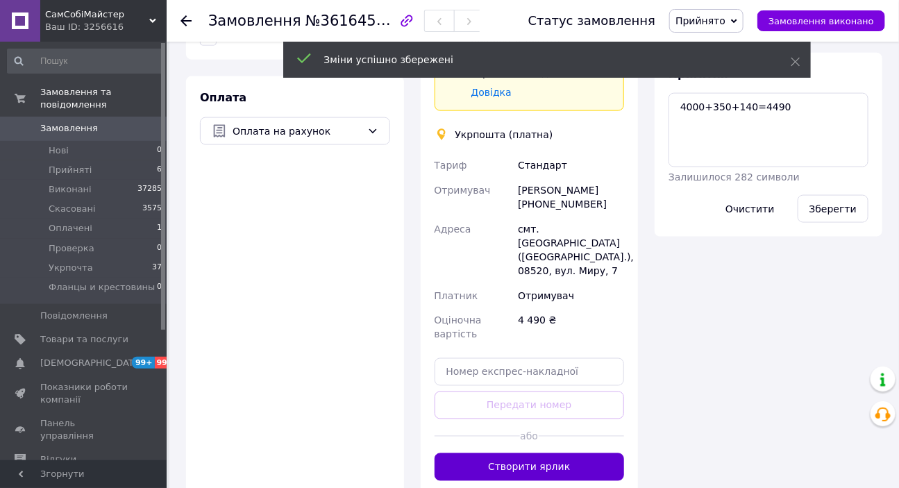
scroll to position [757, 0]
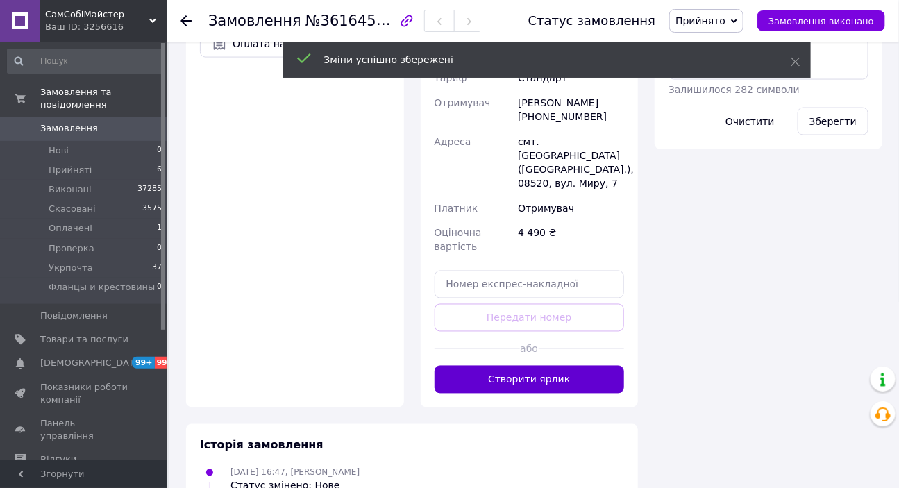
click at [562, 366] on button "Створити ярлик" at bounding box center [530, 380] width 190 height 28
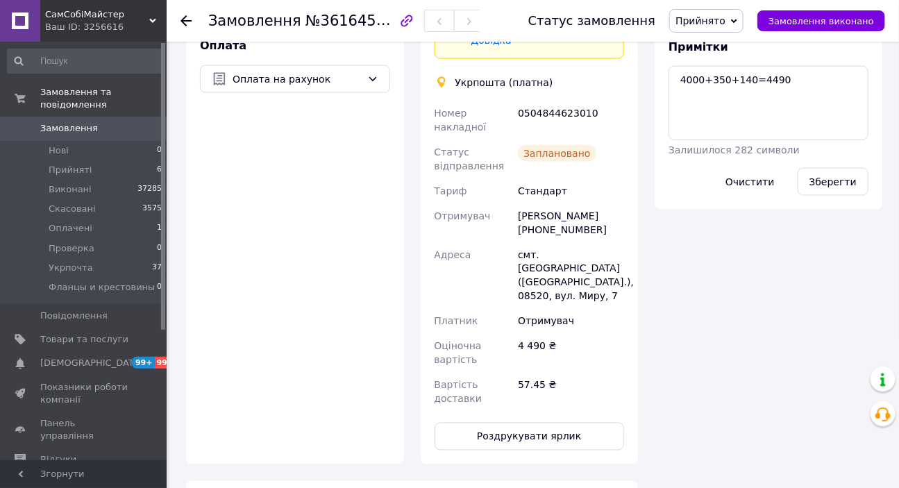
scroll to position [694, 0]
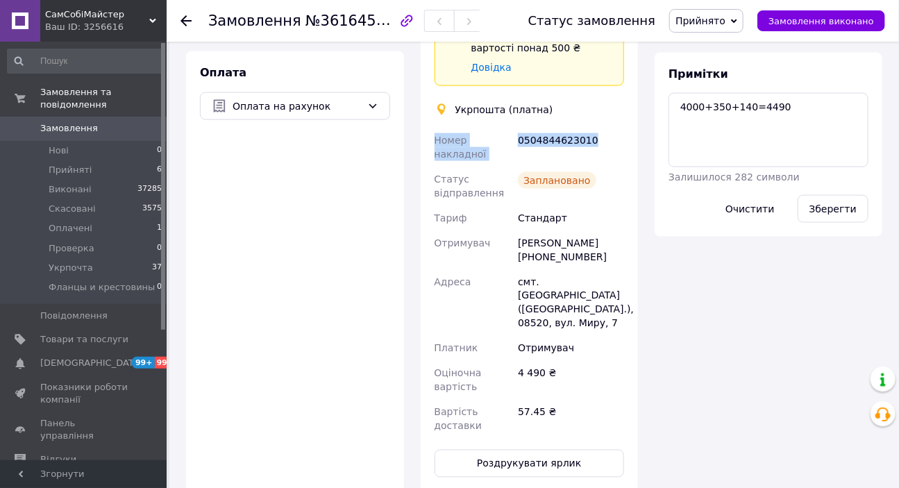
drag, startPoint x: 590, startPoint y: 139, endPoint x: 430, endPoint y: 132, distance: 160.5
click at [430, 132] on div "Доставка Редагувати Спецтариф Укрпошта Стандарт 35 ₴ - до 30 кг і об'ємом до 20…" at bounding box center [530, 166] width 218 height 650
copy div "Номер накладної 0504844623010"
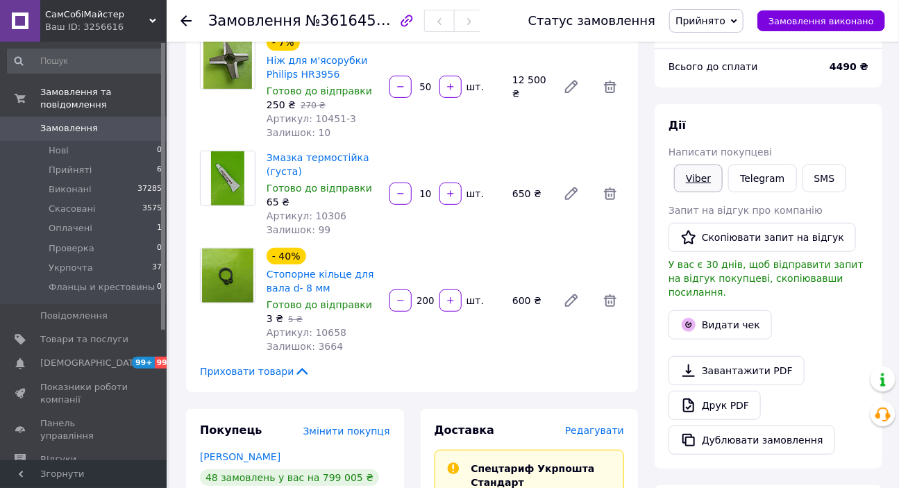
scroll to position [126, 0]
click at [698, 176] on link "Viber" at bounding box center [698, 179] width 49 height 28
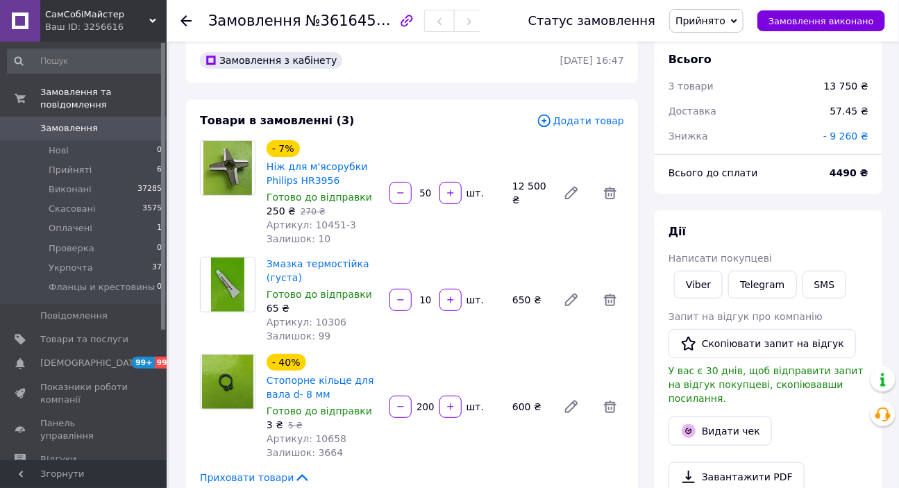
scroll to position [0, 0]
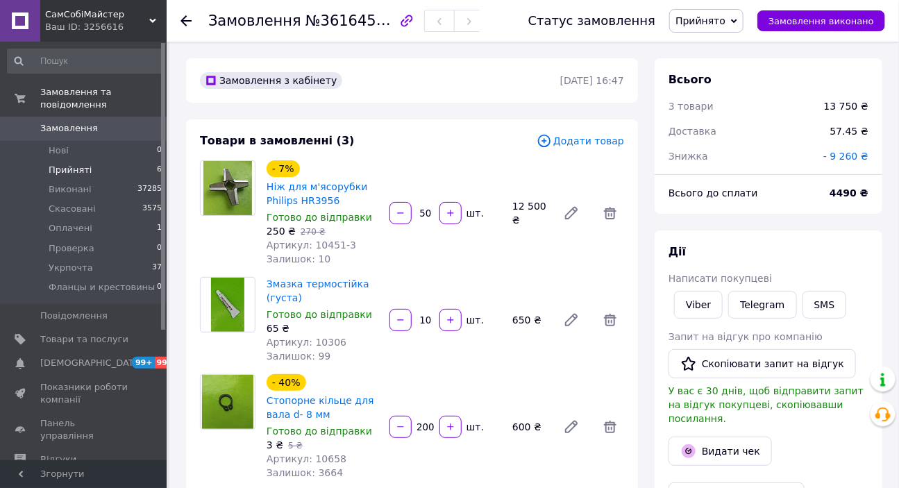
click at [65, 164] on span "Прийняті" at bounding box center [70, 170] width 43 height 12
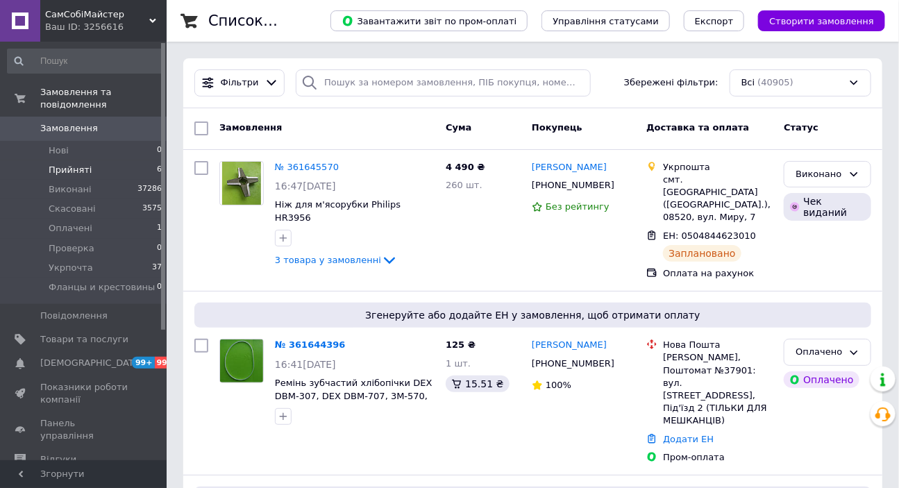
click at [84, 164] on span "Прийняті" at bounding box center [70, 170] width 43 height 12
